Goal: Task Accomplishment & Management: Manage account settings

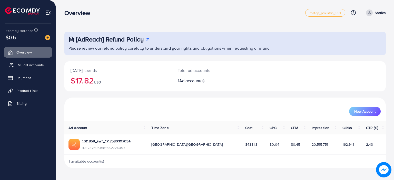
click at [26, 63] on span "My ad accounts" at bounding box center [31, 65] width 26 height 5
